Goal: Task Accomplishment & Management: Manage account settings

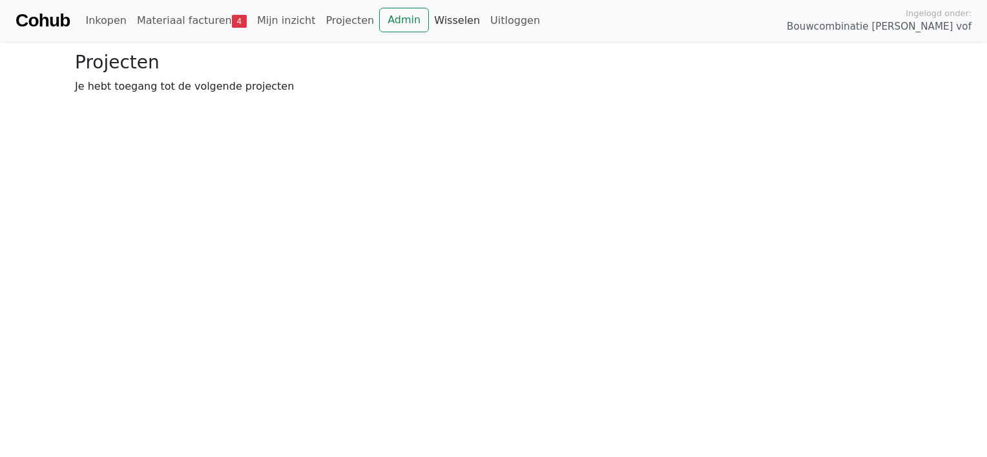
click at [431, 21] on link "Wisselen" at bounding box center [457, 21] width 56 height 26
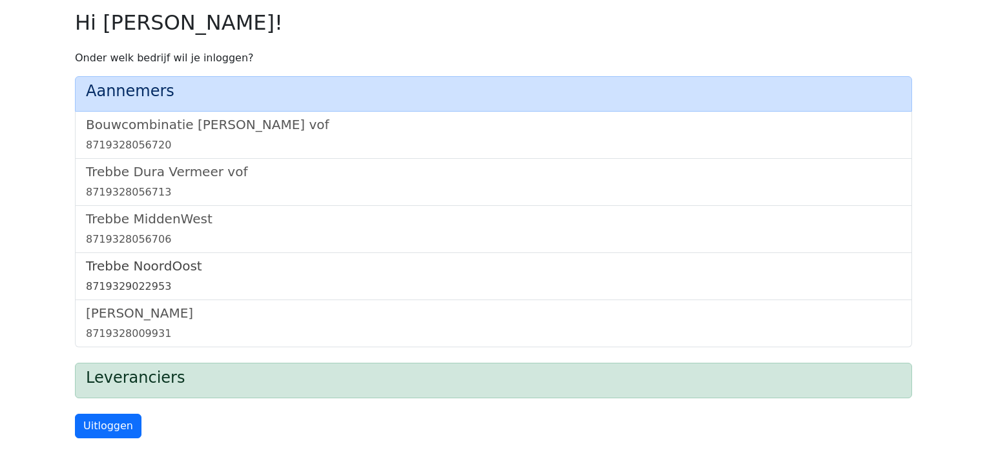
click at [167, 266] on h5 "Trebbe NoordOost" at bounding box center [493, 265] width 815 height 15
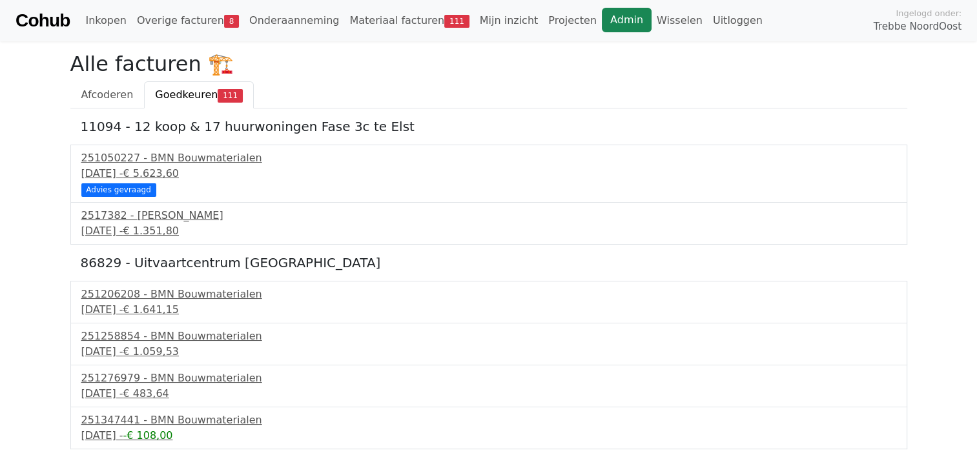
click at [602, 23] on link "Admin" at bounding box center [627, 20] width 50 height 25
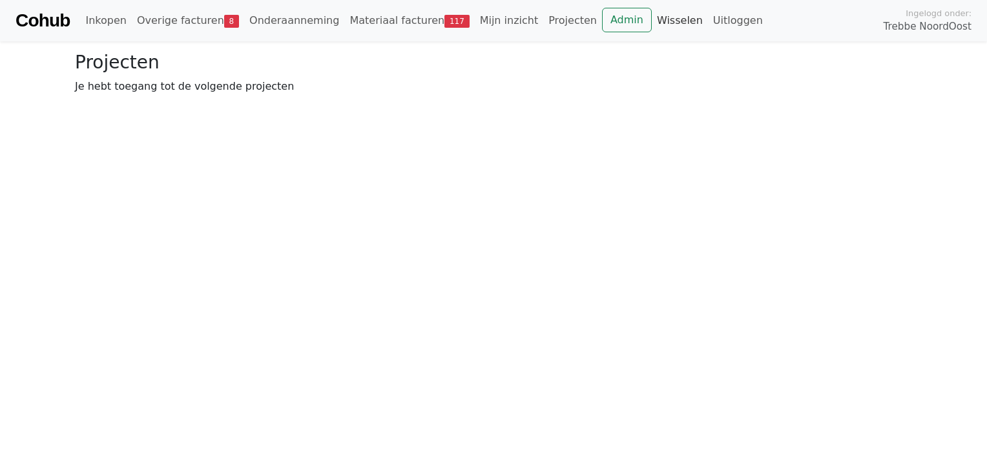
click at [652, 20] on link "Wisselen" at bounding box center [680, 21] width 56 height 26
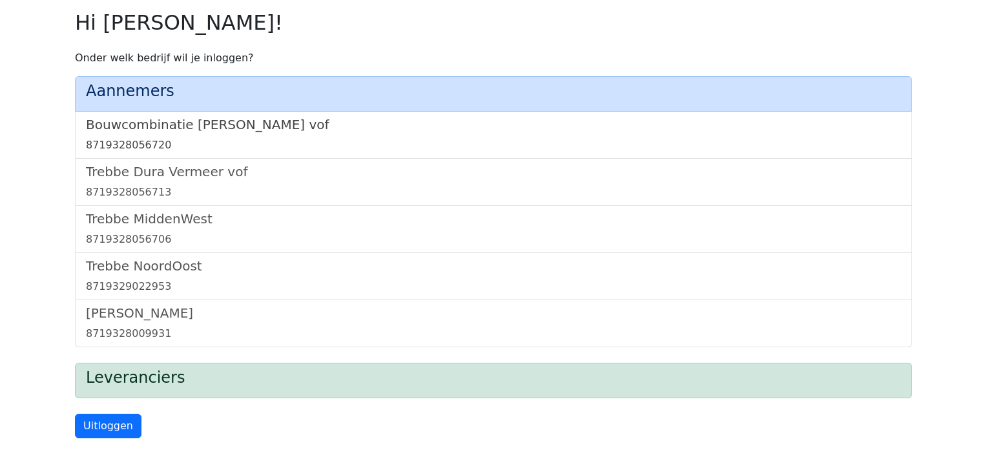
click at [191, 123] on h5 "Bouwcombinatie Trebbe De Nijs vof" at bounding box center [493, 124] width 815 height 15
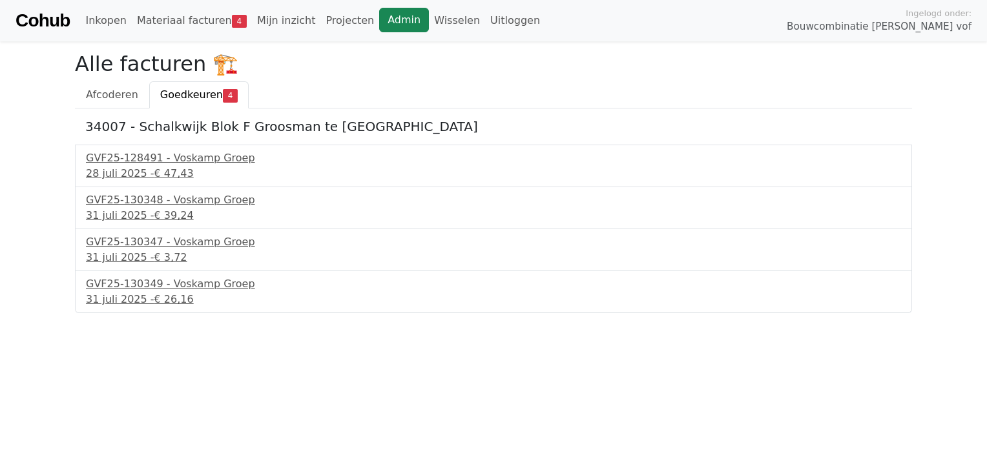
click at [379, 26] on link "Admin" at bounding box center [404, 20] width 50 height 25
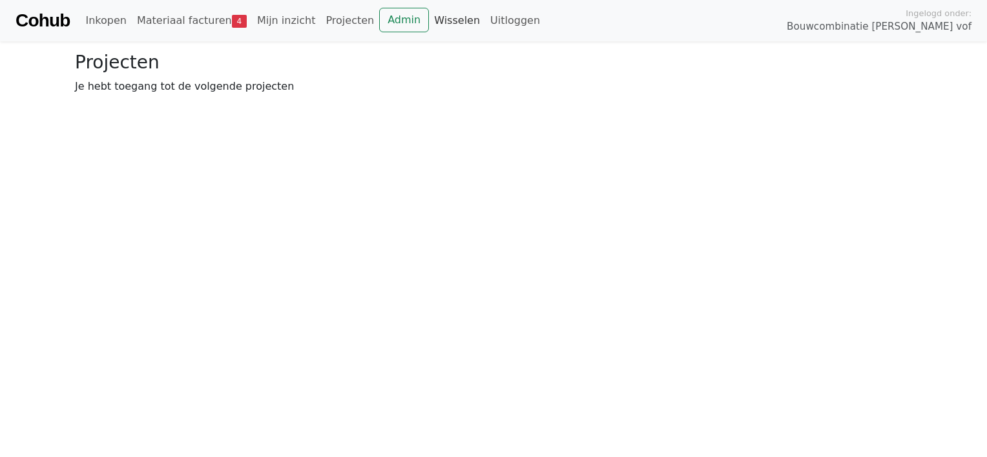
click at [429, 19] on link "Wisselen" at bounding box center [457, 21] width 56 height 26
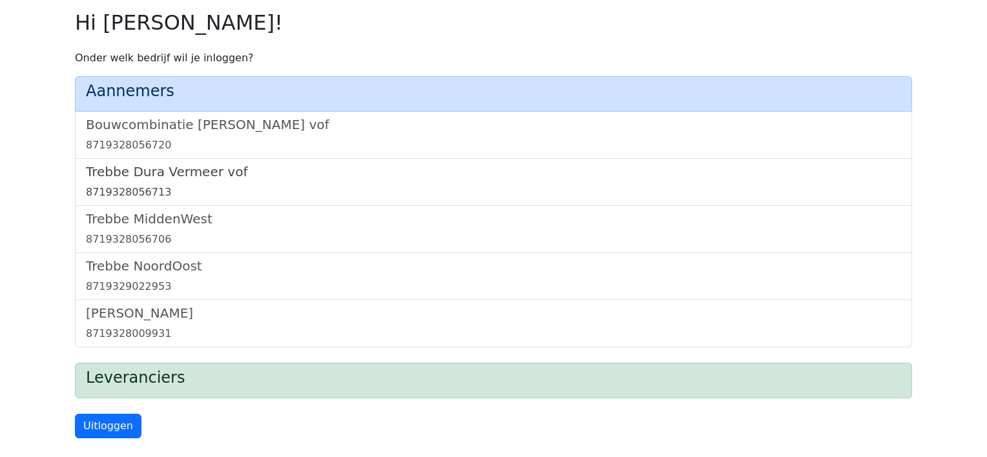
click at [186, 172] on h5 "Trebbe Dura Vermeer vof" at bounding box center [493, 171] width 815 height 15
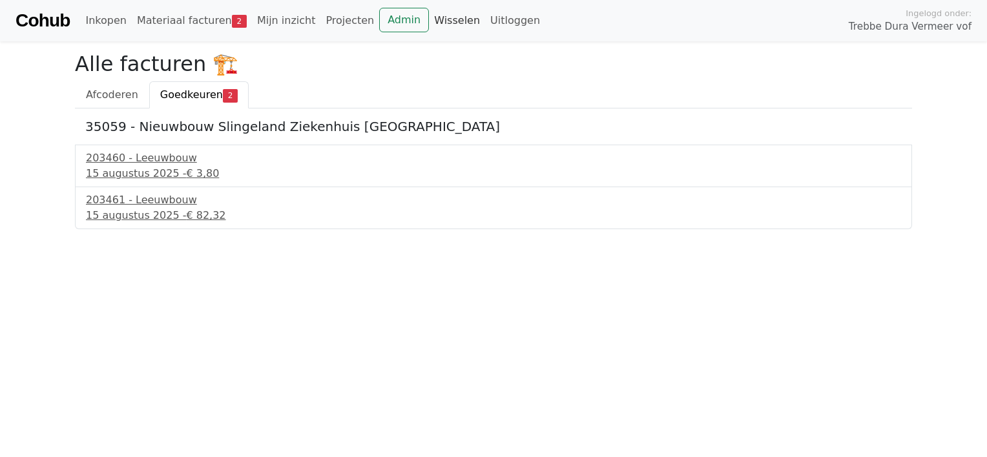
click at [429, 21] on link "Wisselen" at bounding box center [457, 21] width 56 height 26
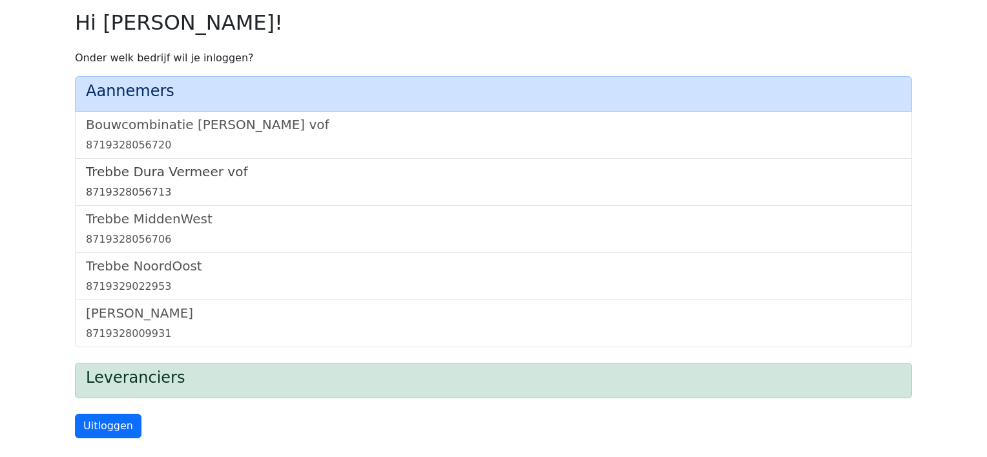
click at [161, 177] on h5 "Trebbe Dura Vermeer vof" at bounding box center [493, 171] width 815 height 15
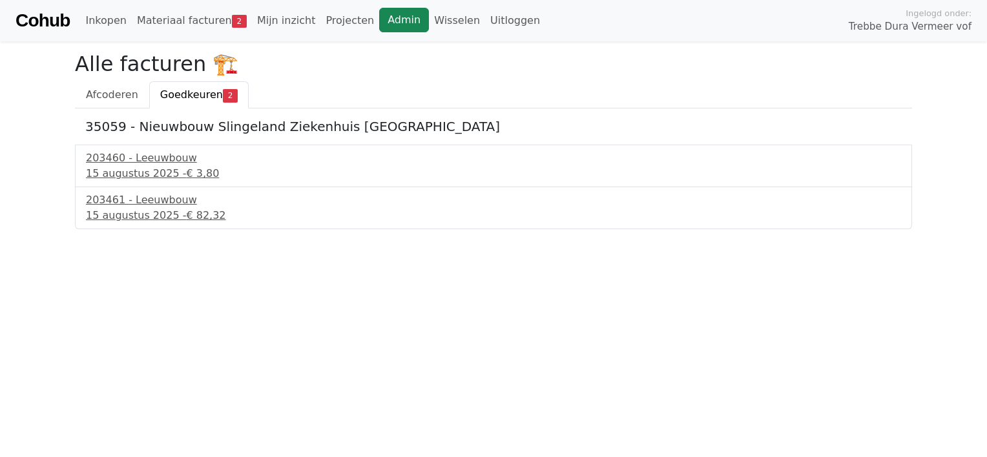
click at [379, 23] on link "Admin" at bounding box center [404, 20] width 50 height 25
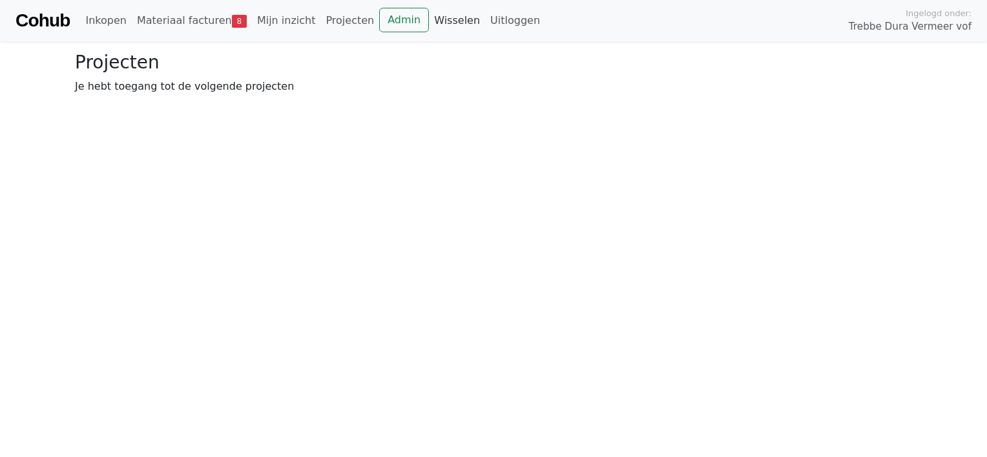
click at [440, 20] on link "Wisselen" at bounding box center [457, 21] width 56 height 26
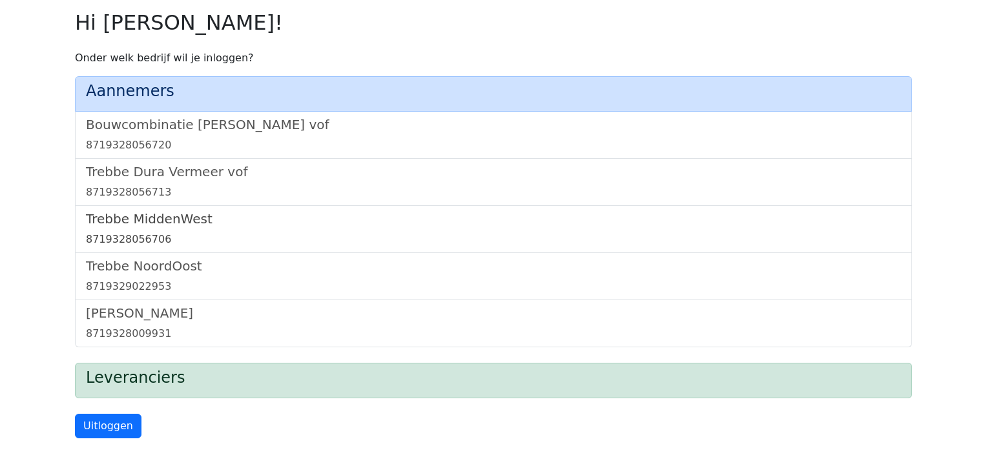
click at [181, 217] on h5 "Trebbe MiddenWest" at bounding box center [493, 218] width 815 height 15
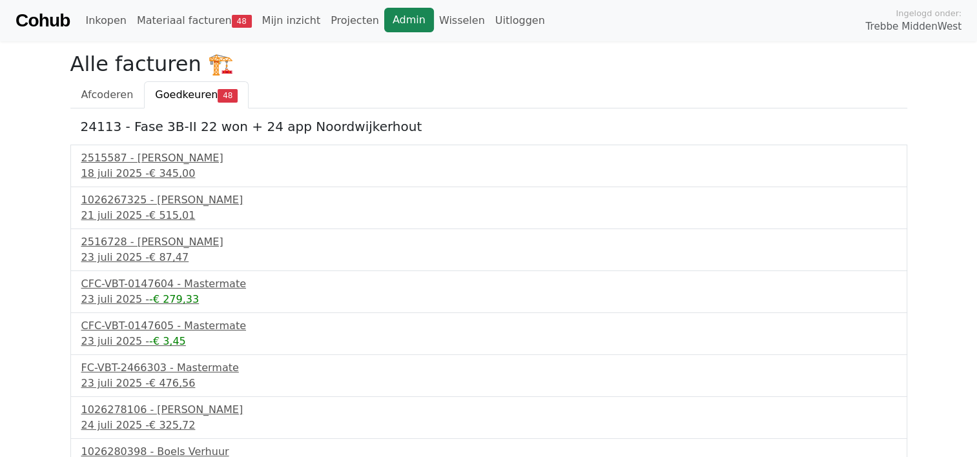
click at [390, 17] on link "Admin" at bounding box center [409, 20] width 50 height 25
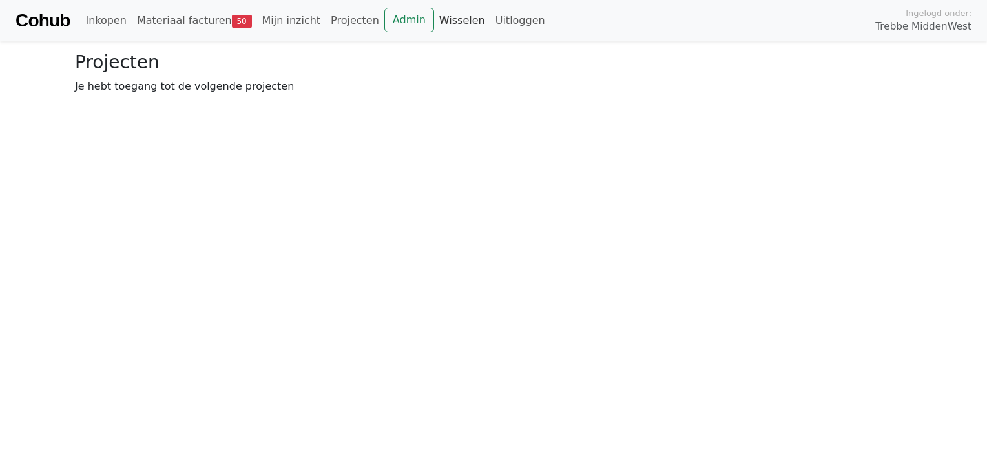
click at [436, 22] on link "Wisselen" at bounding box center [462, 21] width 56 height 26
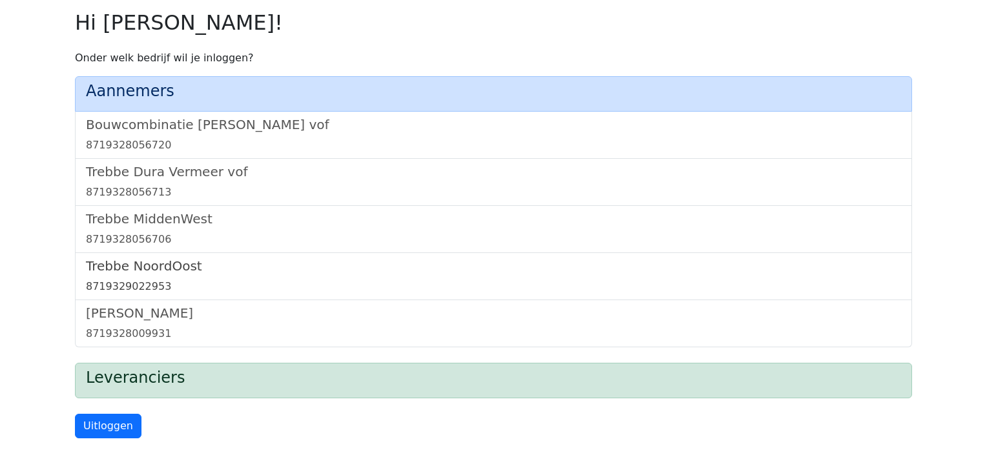
click at [163, 269] on h5 "Trebbe NoordOost" at bounding box center [493, 265] width 815 height 15
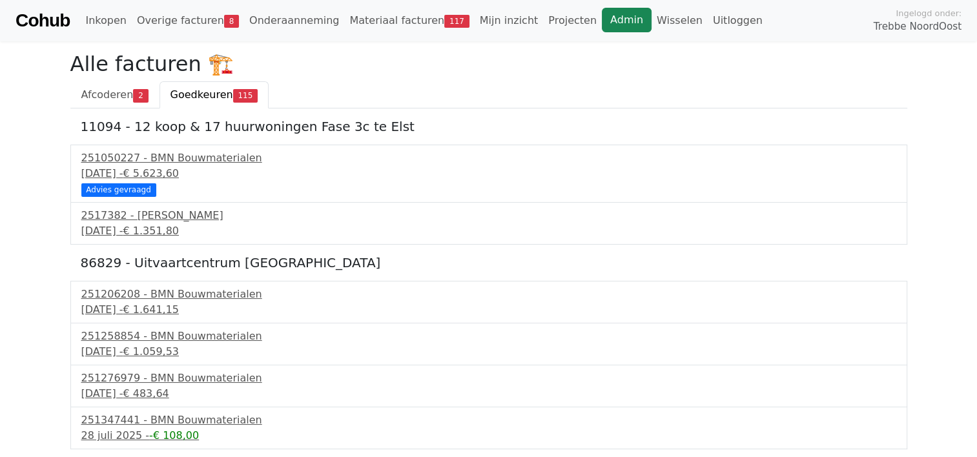
click at [602, 15] on link "Admin" at bounding box center [627, 20] width 50 height 25
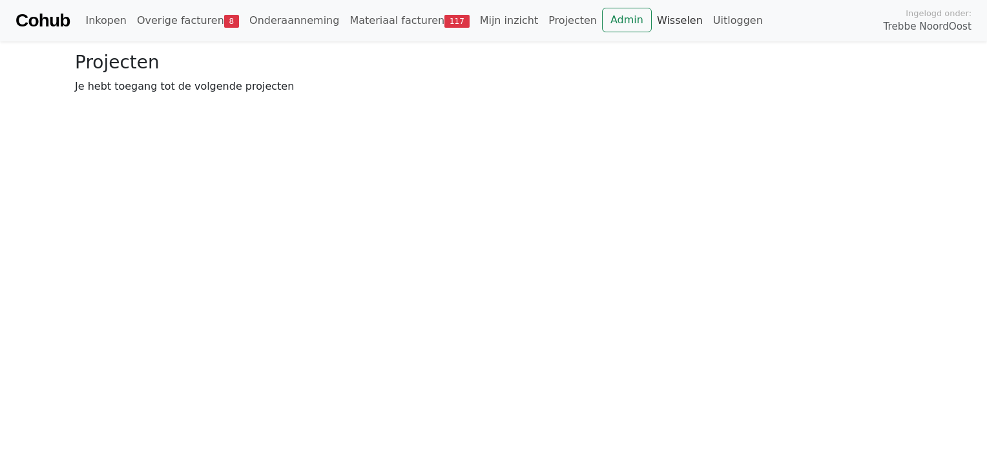
click at [652, 21] on link "Wisselen" at bounding box center [680, 21] width 56 height 26
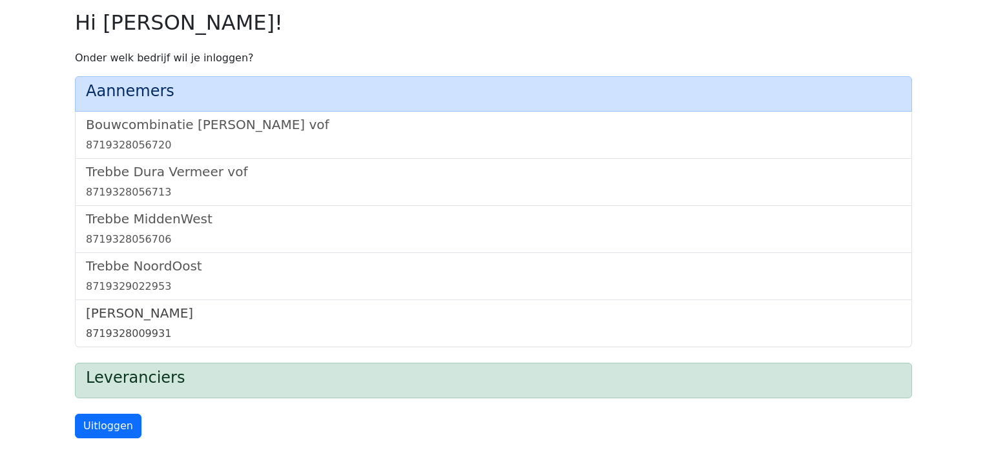
click at [146, 308] on h5 "[PERSON_NAME]" at bounding box center [493, 312] width 815 height 15
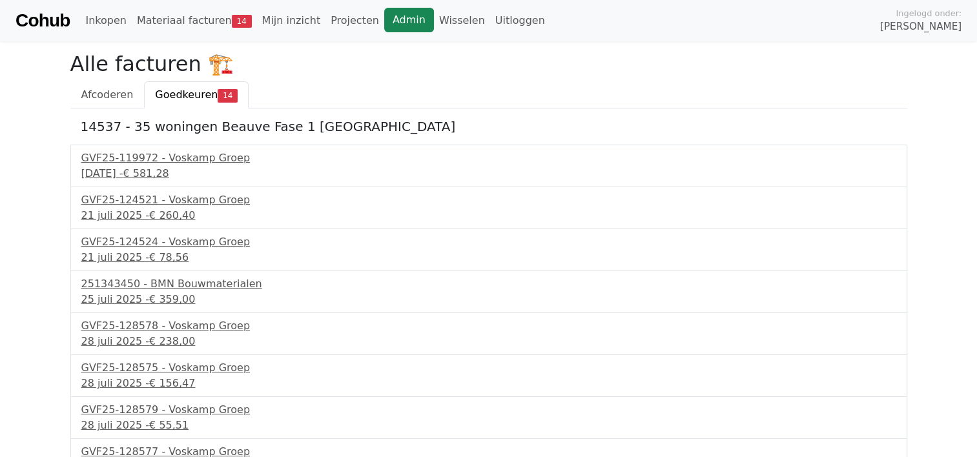
click at [384, 26] on link "Admin" at bounding box center [409, 20] width 50 height 25
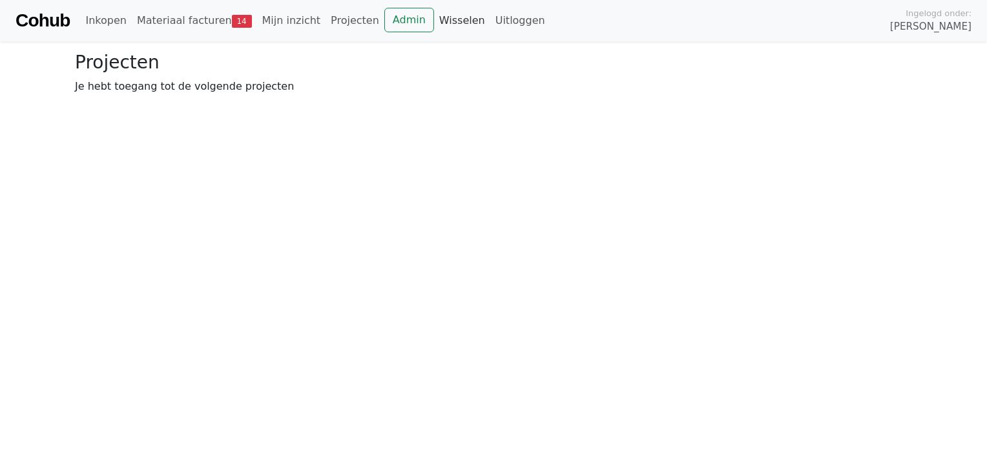
click at [439, 22] on link "Wisselen" at bounding box center [462, 21] width 56 height 26
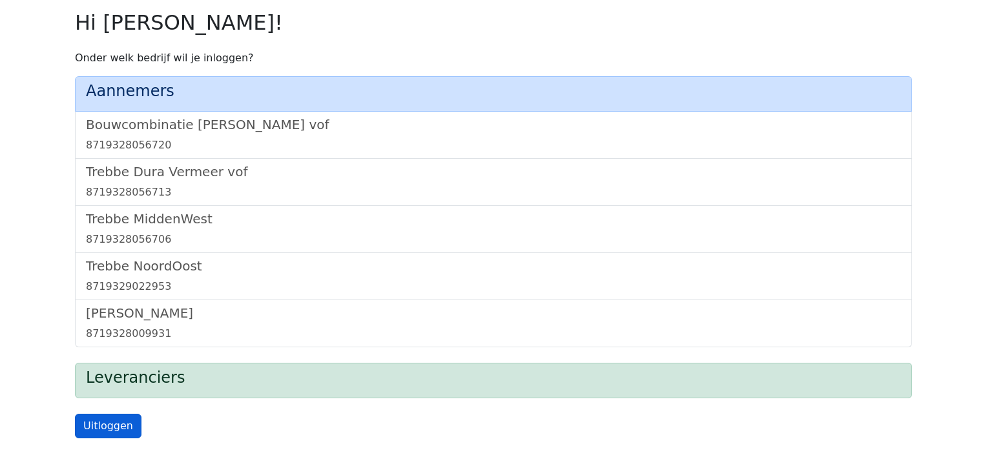
click at [104, 420] on link "Uitloggen" at bounding box center [108, 426] width 67 height 25
